Goal: Information Seeking & Learning: Learn about a topic

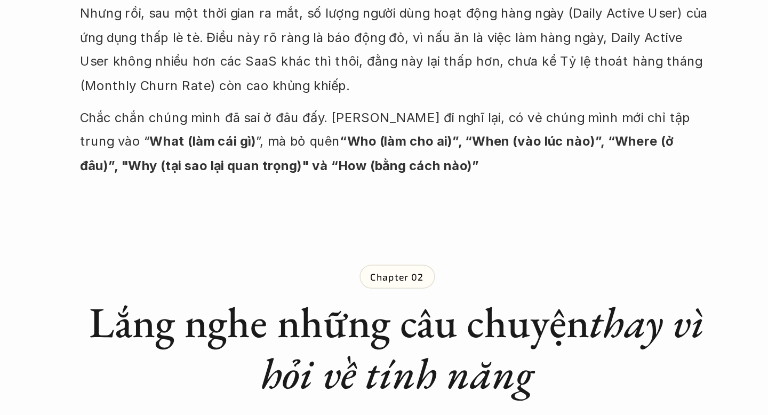
scroll to position [696, 0]
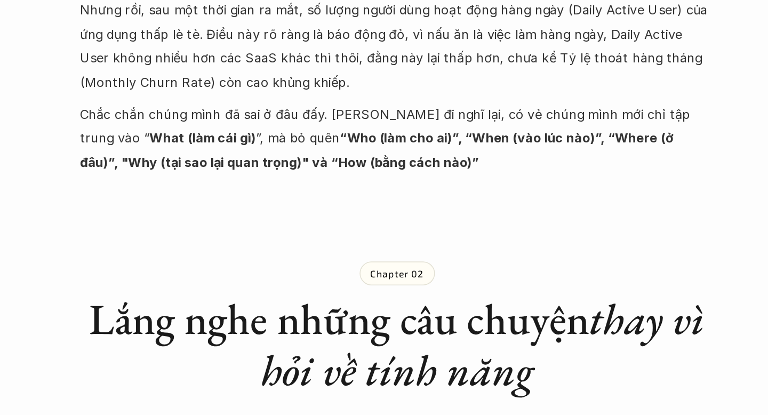
drag, startPoint x: 341, startPoint y: 251, endPoint x: 336, endPoint y: 248, distance: 5.5
click at [335, 245] on p "Chắc chắn chúng mình đã sai ở đâu đấy. Nghĩ đi nghĩ lại, có vẻ chúng mình mới c…" at bounding box center [384, 228] width 427 height 49
click at [346, 236] on p "Chắc chắn chúng mình đã sai ở đâu đấy. Nghĩ đi nghĩ lại, có vẻ chúng mình mới c…" at bounding box center [384, 228] width 427 height 49
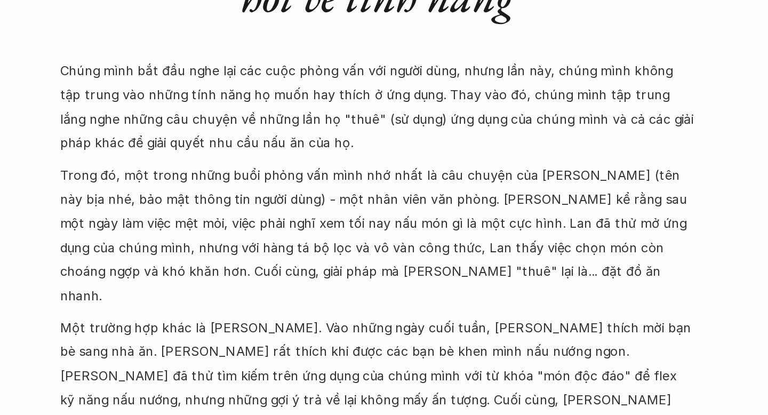
scroll to position [950, 0]
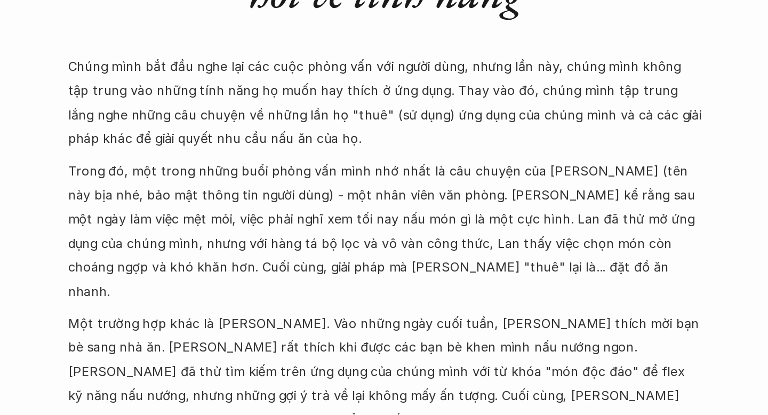
drag, startPoint x: 349, startPoint y: 222, endPoint x: 349, endPoint y: 233, distance: 11.2
click at [349, 233] on p "Chúng mình bắt đầu nghe lại các cuộc phỏng vấn với người dùng, nhưng lần này, c…" at bounding box center [384, 204] width 427 height 65
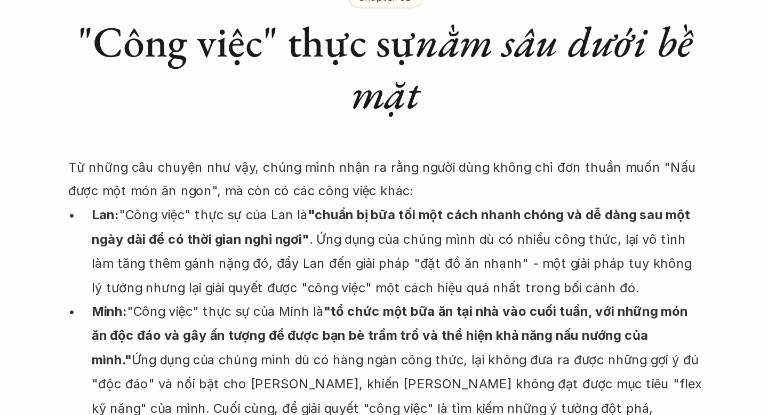
scroll to position [1310, 0]
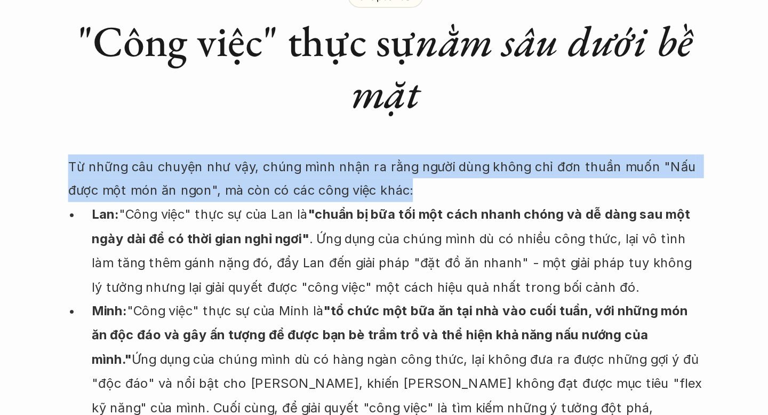
drag, startPoint x: 404, startPoint y: 238, endPoint x: 352, endPoint y: 197, distance: 65.8
click at [352, 197] on div "Chapter 03 "Công việc" thực sự nằm sâu dưới bề mặt Từ những câu chuyện như vậy,…" at bounding box center [384, 269] width 427 height 363
click at [354, 272] on p "Lan: "Công việc" thực sự của Lan là "chuẩn bị bữa tối một cách nhanh chóng và d…" at bounding box center [392, 304] width 411 height 65
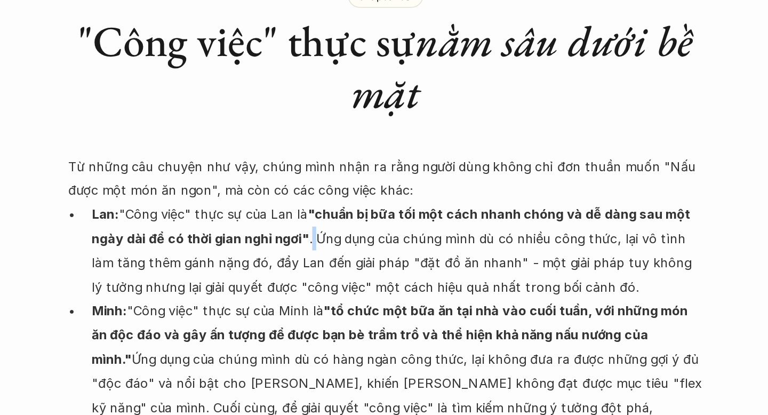
drag, startPoint x: 338, startPoint y: 267, endPoint x: 331, endPoint y: 256, distance: 12.9
click at [331, 272] on p "Lan: "Công việc" thực sự của Lan là "chuẩn bị bữa tối một cách nhanh chóng và d…" at bounding box center [392, 304] width 411 height 65
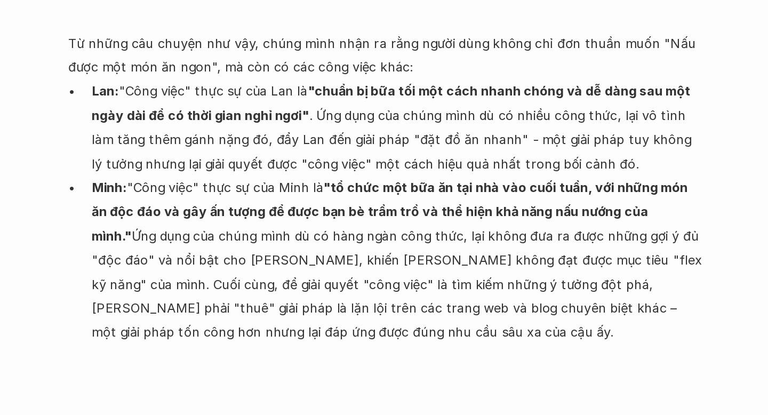
scroll to position [1395, 0]
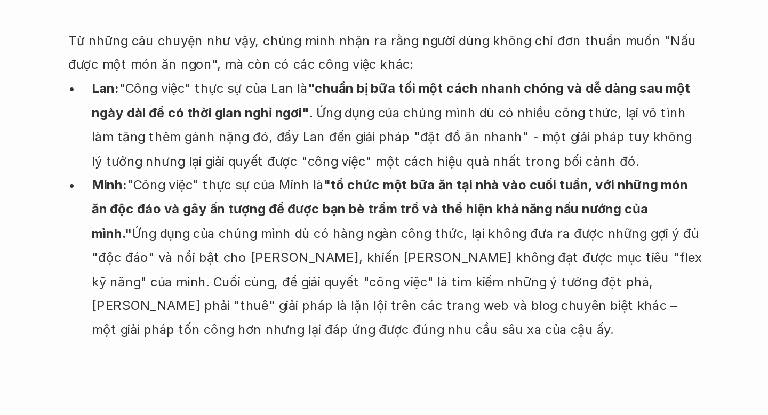
drag, startPoint x: 315, startPoint y: 334, endPoint x: 296, endPoint y: 325, distance: 21.0
click at [293, 315] on p "Minh: "Công việc" thực sự của [PERSON_NAME] là "tổ chức một bữa ăn tại nhà vào …" at bounding box center [392, 309] width 411 height 114
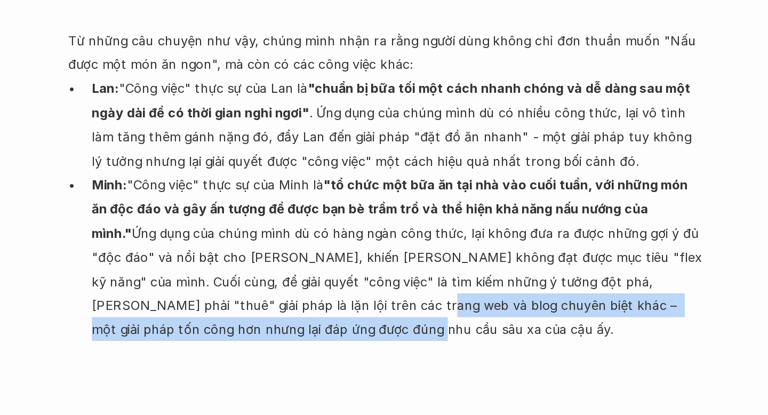
drag, startPoint x: 295, startPoint y: 319, endPoint x: 305, endPoint y: 311, distance: 13.3
click at [305, 311] on p "Minh: "Công việc" thực sự của [PERSON_NAME] là "tổ chức một bữa ăn tại nhà vào …" at bounding box center [392, 309] width 411 height 114
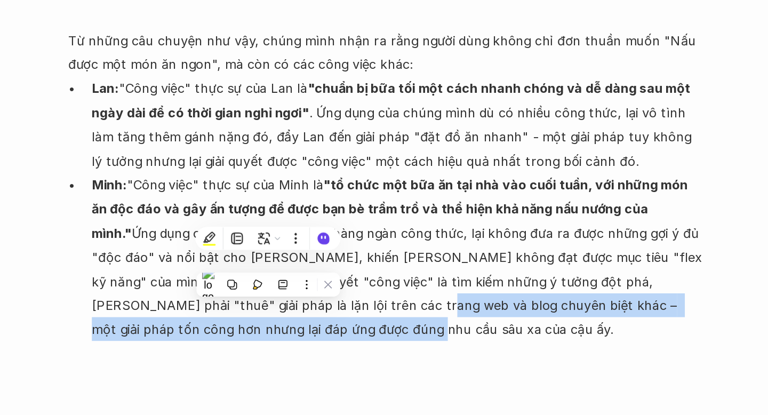
click at [298, 252] on p "Minh: "Công việc" thực sự của [PERSON_NAME] là "tổ chức một bữa ăn tại nhà vào …" at bounding box center [392, 309] width 411 height 114
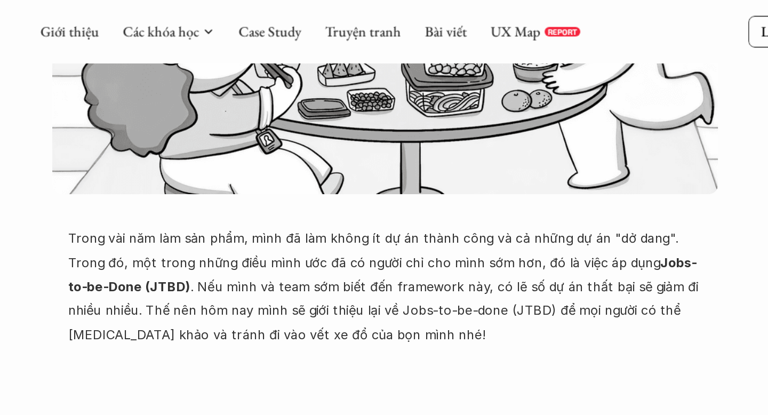
scroll to position [0, 0]
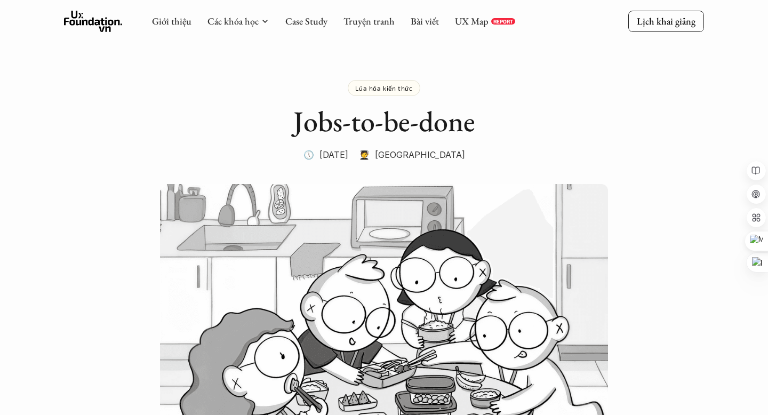
click at [357, 86] on p "Lúa hóa kiến thức" at bounding box center [383, 87] width 57 height 7
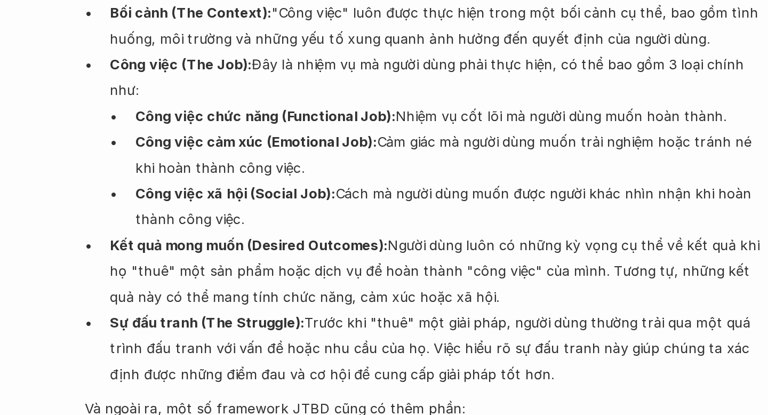
scroll to position [1852, 0]
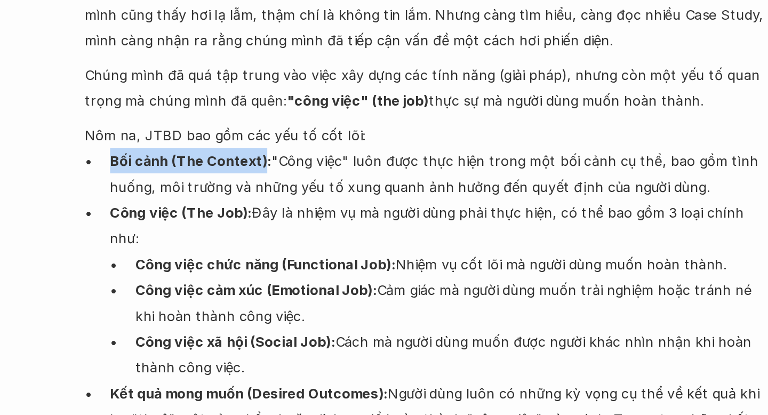
drag, startPoint x: 188, startPoint y: 129, endPoint x: 281, endPoint y: 130, distance: 92.8
click at [281, 157] on strong "Bối cảnh (The Context):" at bounding box center [237, 162] width 101 height 11
